Goal: Task Accomplishment & Management: Complete application form

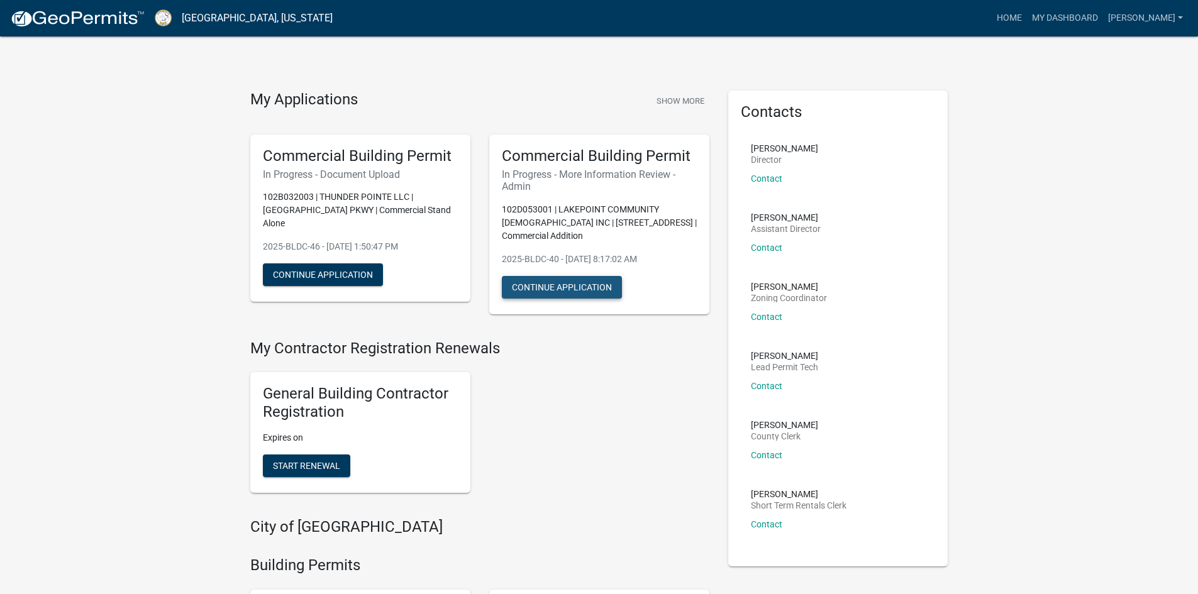
click at [555, 276] on button "Continue Application" at bounding box center [562, 287] width 120 height 23
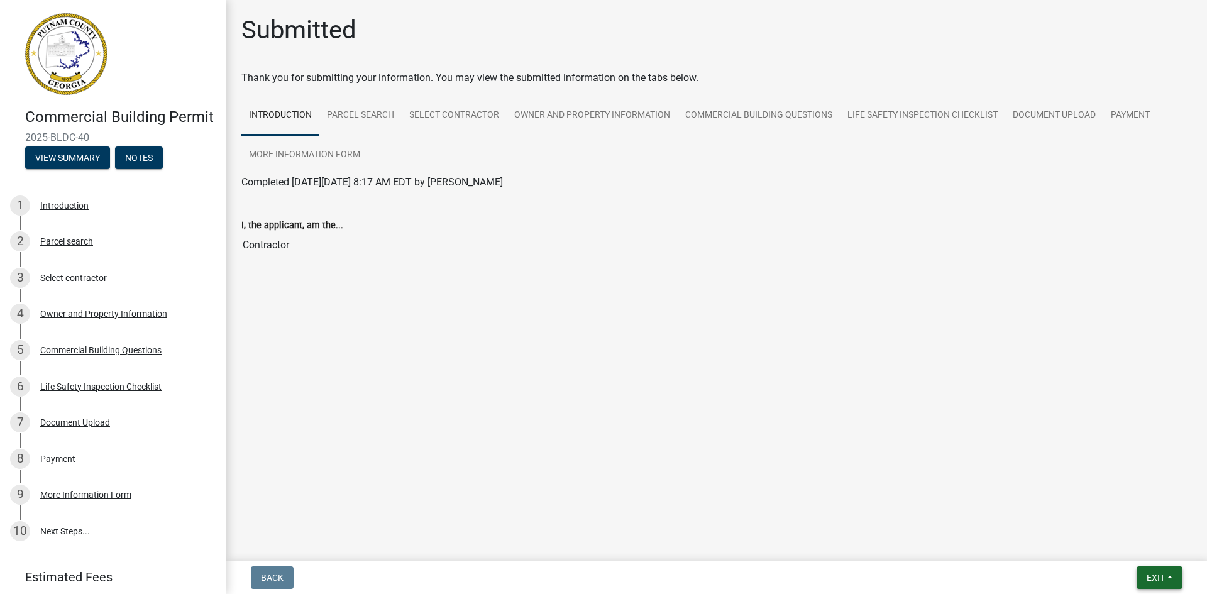
click at [1160, 580] on span "Exit" at bounding box center [1156, 578] width 18 height 10
click at [1116, 546] on button "Save & Exit" at bounding box center [1132, 545] width 101 height 30
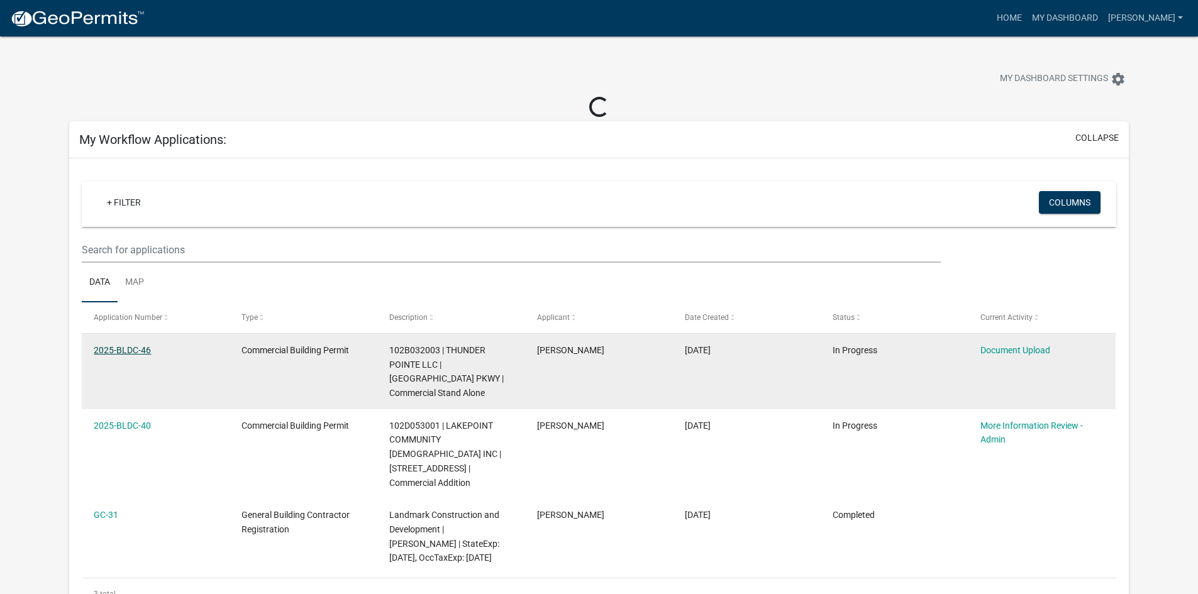
click at [134, 345] on link "2025-BLDC-46" at bounding box center [122, 350] width 57 height 10
